Goal: Task Accomplishment & Management: Manage account settings

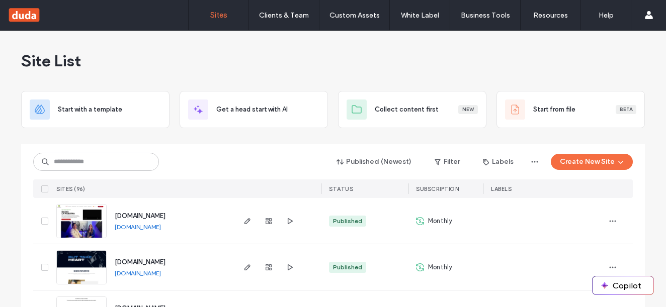
scroll to position [101, 0]
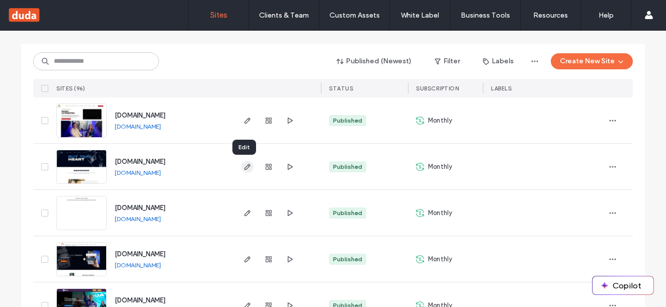
click at [245, 168] on icon "button" at bounding box center [247, 167] width 8 height 8
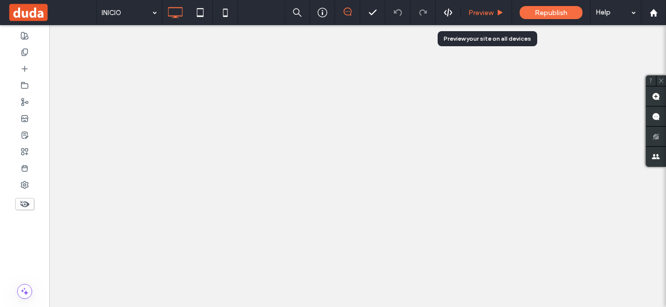
click at [501, 12] on use at bounding box center [500, 13] width 5 height 6
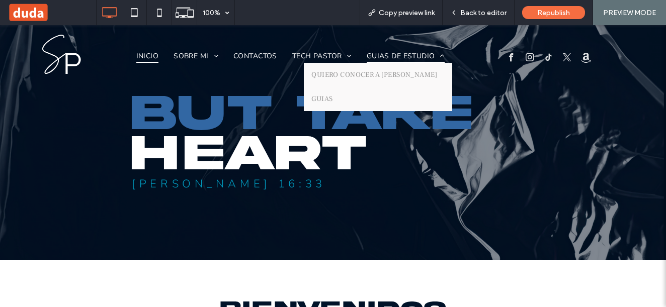
click at [413, 51] on span "GUIAS DE ESTUDIO" at bounding box center [406, 56] width 78 height 15
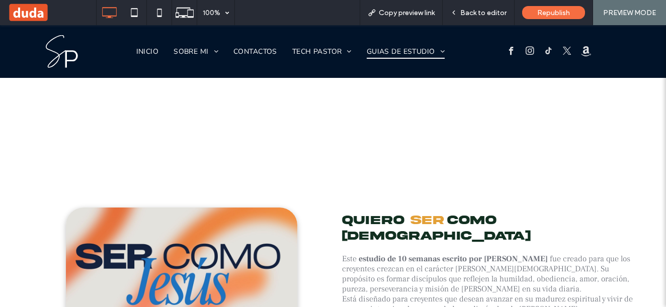
scroll to position [1710, 0]
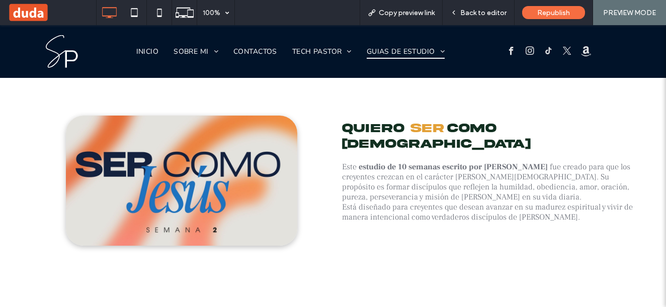
click at [248, 135] on img at bounding box center [181, 181] width 231 height 130
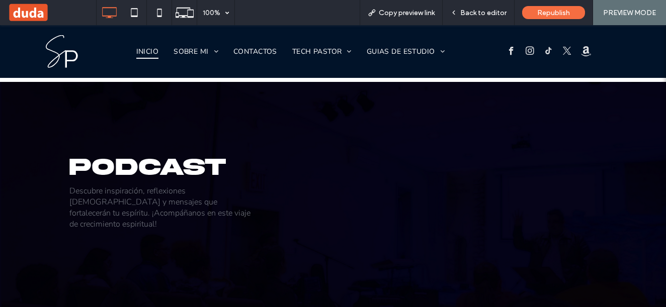
scroll to position [754, 0]
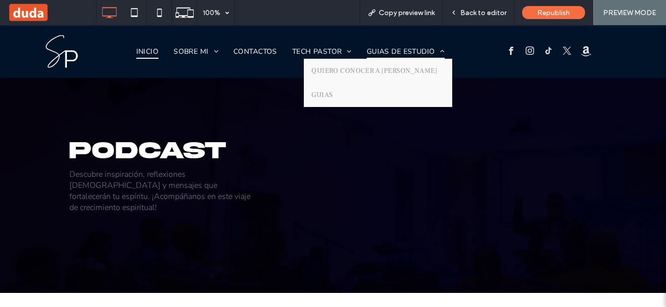
click at [389, 52] on span "GUIAS DE ESTUDIO" at bounding box center [406, 51] width 78 height 15
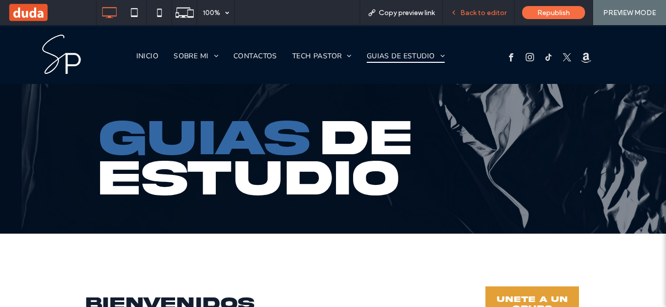
click at [466, 7] on div "Back to editor" at bounding box center [479, 12] width 72 height 25
click at [464, 9] on span "Back to editor" at bounding box center [483, 13] width 46 height 9
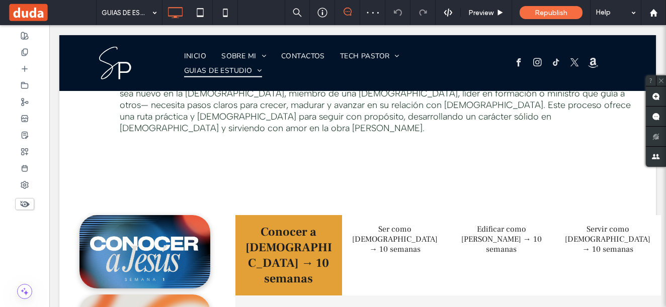
scroll to position [751, 0]
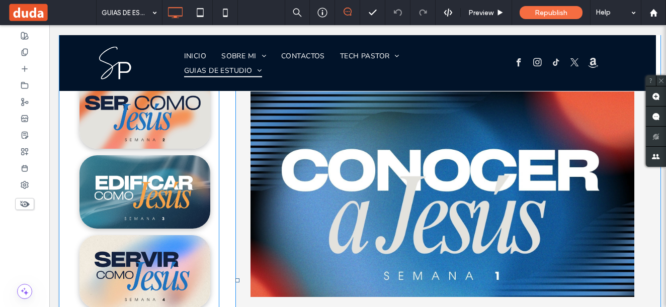
click at [306, 186] on span at bounding box center [447, 280] width 425 height 569
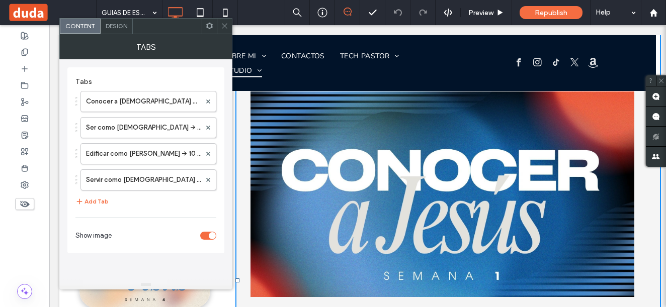
click at [224, 21] on span at bounding box center [225, 26] width 8 height 15
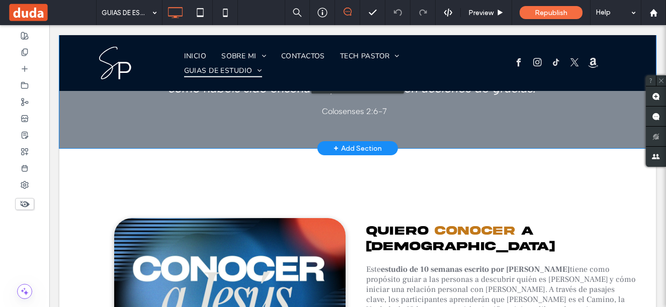
scroll to position [1456, 0]
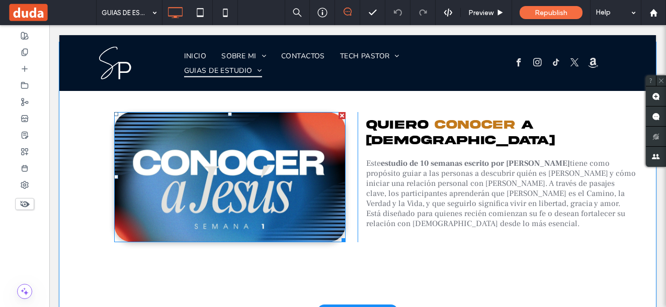
click at [224, 145] on img at bounding box center [229, 177] width 231 height 130
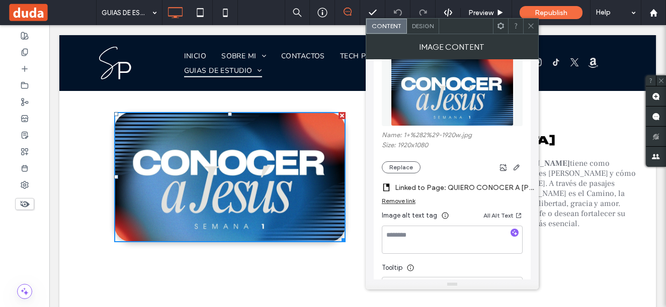
scroll to position [151, 0]
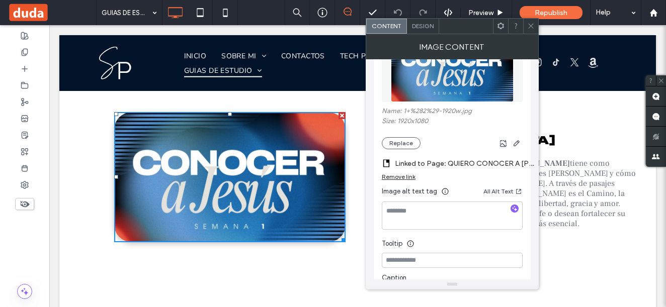
click at [395, 177] on div "Remove link" at bounding box center [399, 177] width 34 height 8
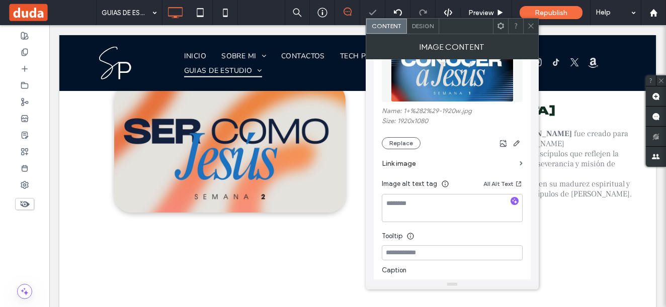
scroll to position [1757, 0]
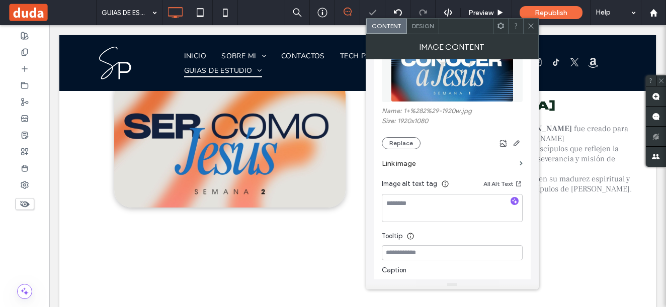
click at [285, 109] on img at bounding box center [229, 142] width 231 height 130
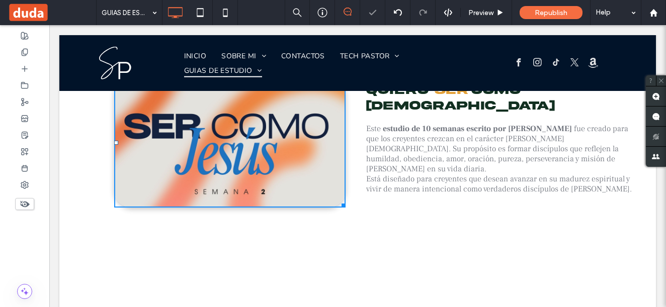
click at [285, 109] on img at bounding box center [229, 142] width 231 height 130
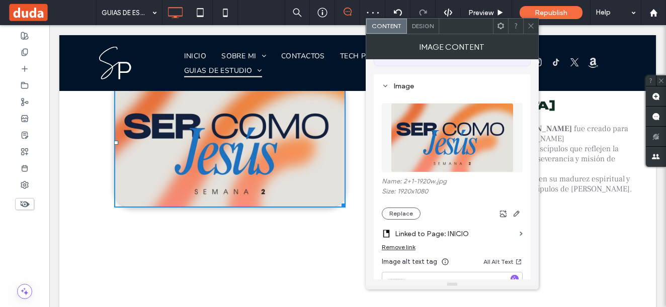
scroll to position [201, 0]
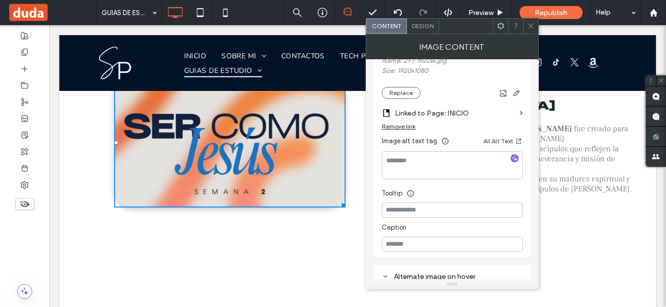
click at [408, 128] on div "Remove link" at bounding box center [399, 127] width 34 height 8
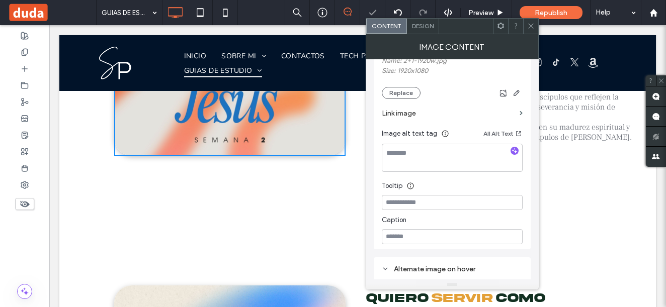
scroll to position [2009, 0]
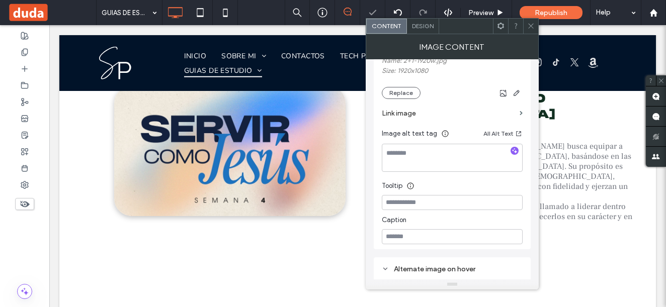
click at [253, 147] on img at bounding box center [229, 151] width 231 height 130
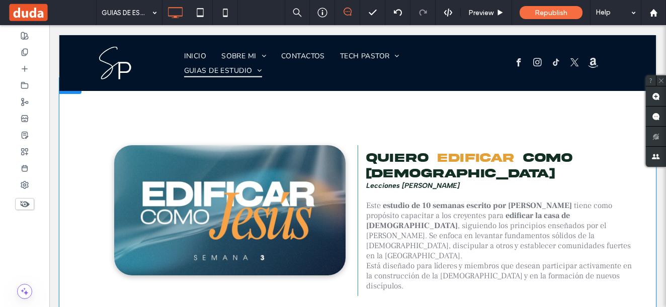
scroll to position [2461, 0]
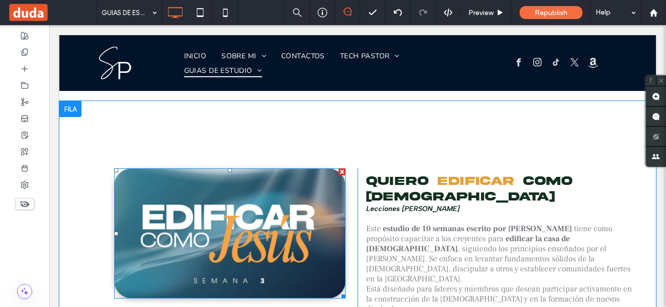
click at [221, 168] on img at bounding box center [229, 233] width 231 height 130
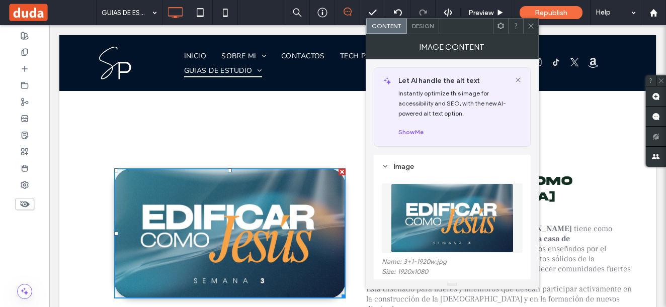
scroll to position [201, 0]
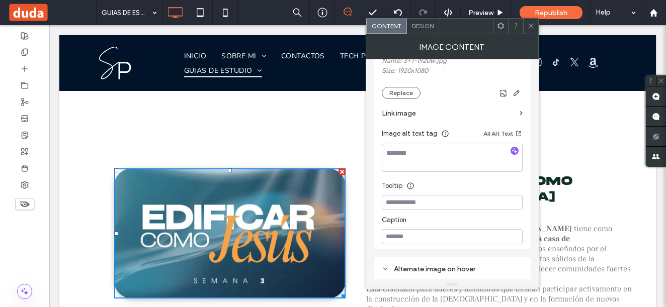
click at [531, 27] on icon at bounding box center [531, 26] width 8 height 8
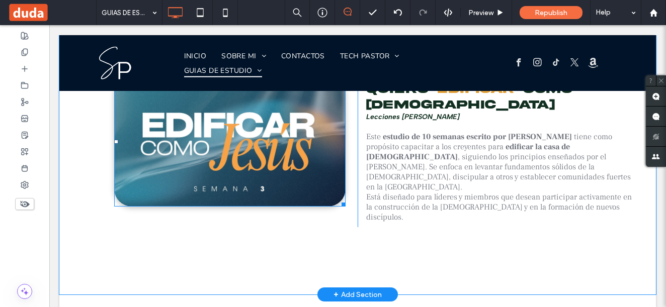
scroll to position [2713, 0]
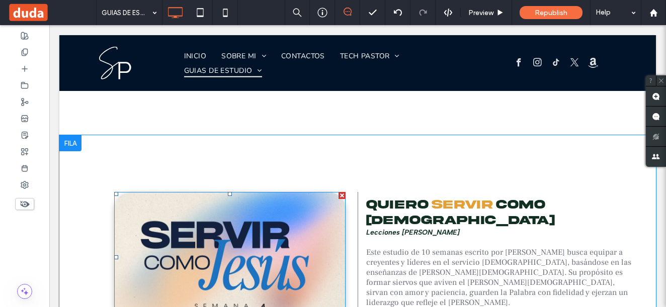
click at [264, 192] on img at bounding box center [229, 257] width 231 height 130
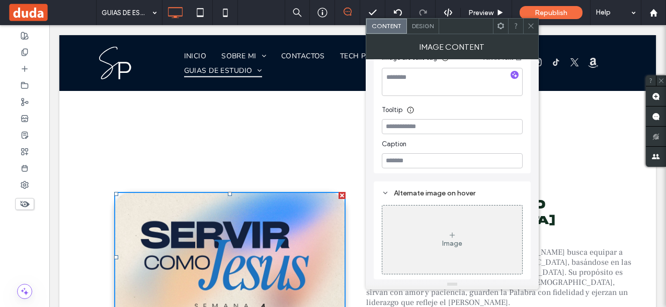
scroll to position [227, 0]
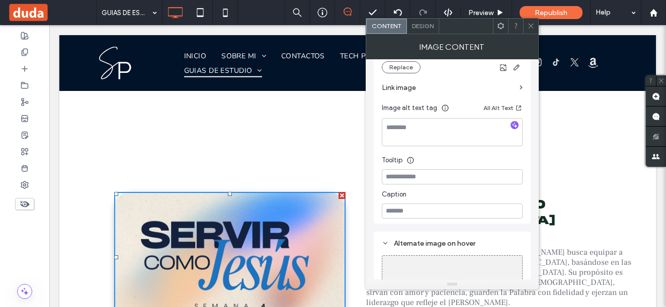
click at [529, 24] on icon at bounding box center [531, 26] width 8 height 8
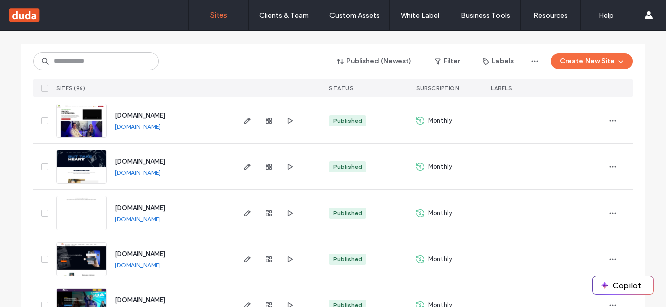
scroll to position [151, 0]
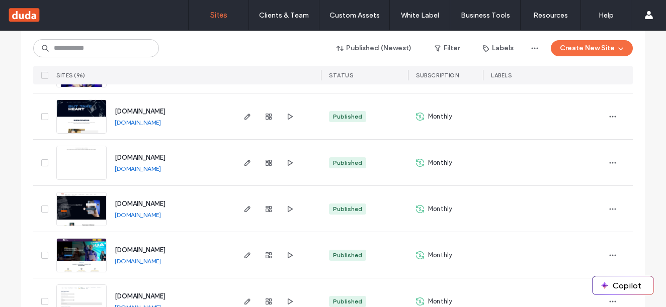
click at [115, 171] on link "[DOMAIN_NAME]" at bounding box center [138, 169] width 46 height 8
